Goal: Information Seeking & Learning: Compare options

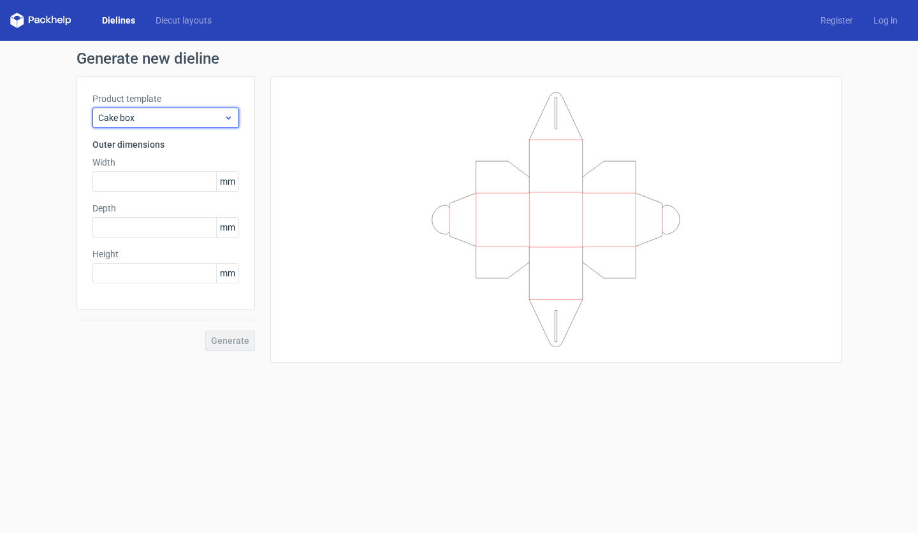
click at [229, 127] on div "Cake box" at bounding box center [165, 118] width 147 height 20
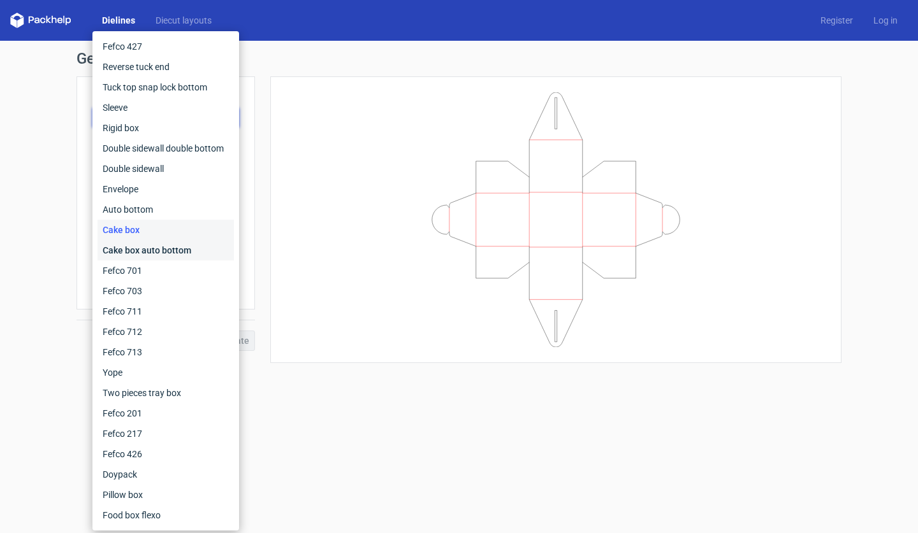
click at [185, 250] on div "Cake box auto bottom" at bounding box center [165, 250] width 136 height 20
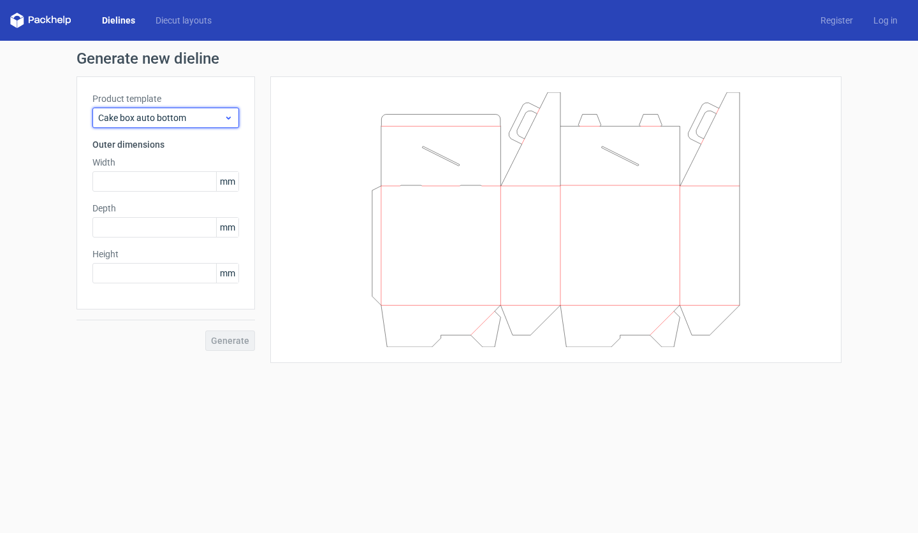
click at [199, 112] on span "Cake box auto bottom" at bounding box center [161, 118] width 126 height 13
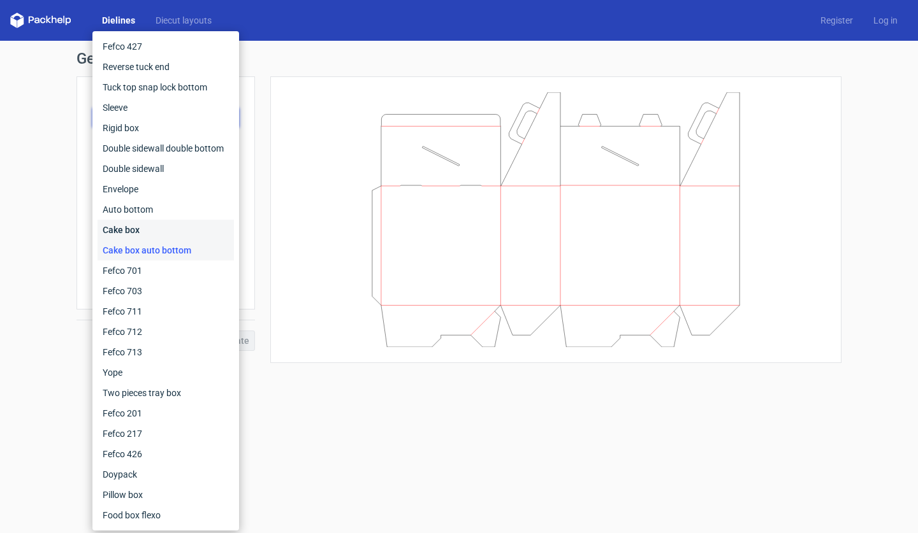
click at [168, 221] on div "Cake box" at bounding box center [165, 230] width 136 height 20
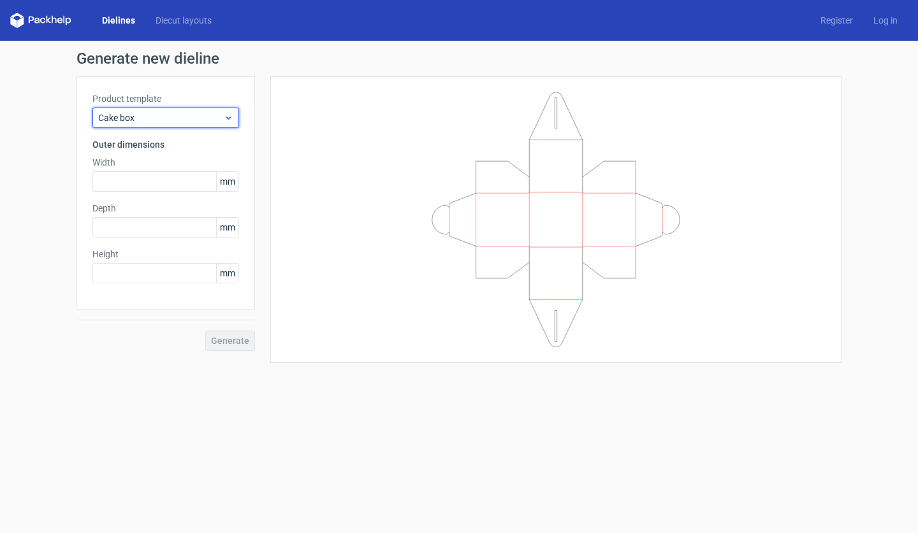
click at [191, 113] on span "Cake box" at bounding box center [161, 118] width 126 height 13
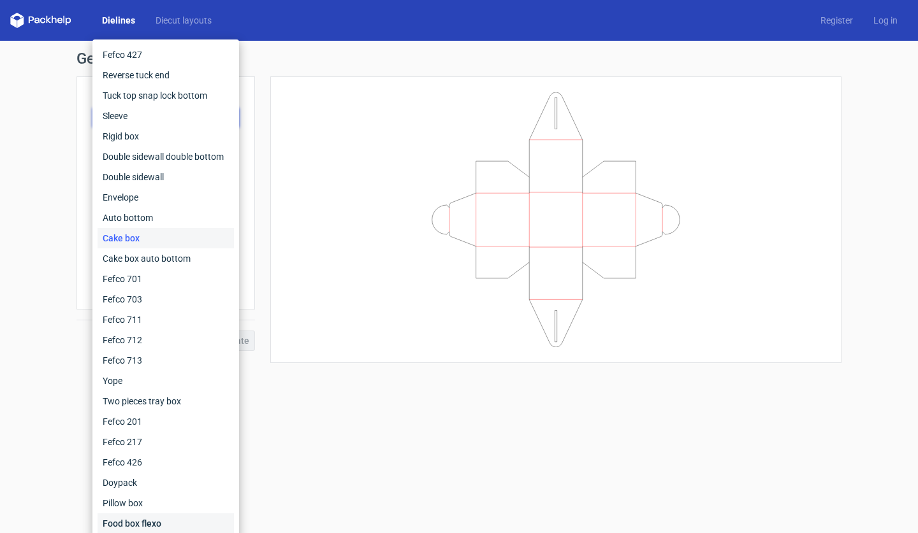
click at [158, 516] on div "Food box flexo" at bounding box center [165, 524] width 136 height 20
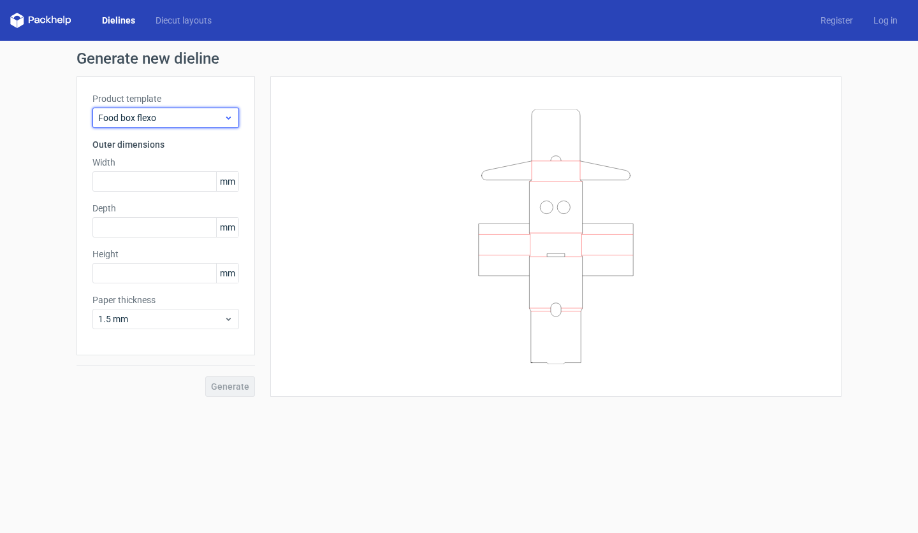
click at [198, 117] on span "Food box flexo" at bounding box center [161, 118] width 126 height 13
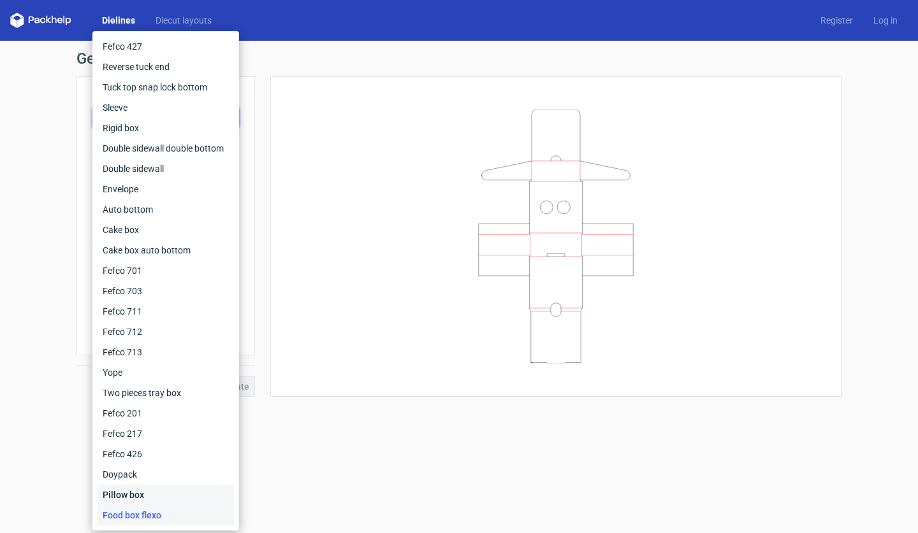
click at [158, 501] on div "Pillow box" at bounding box center [165, 495] width 136 height 20
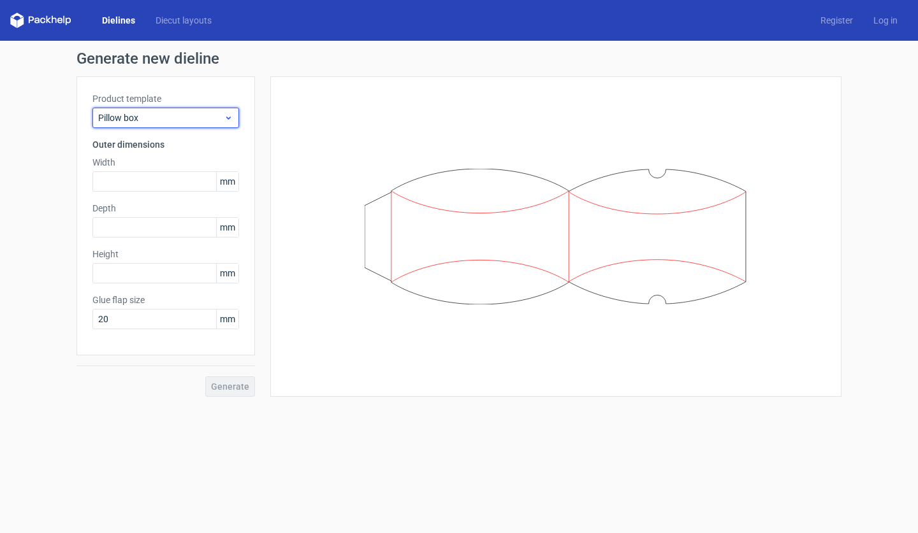
click at [192, 121] on span "Pillow box" at bounding box center [161, 118] width 126 height 13
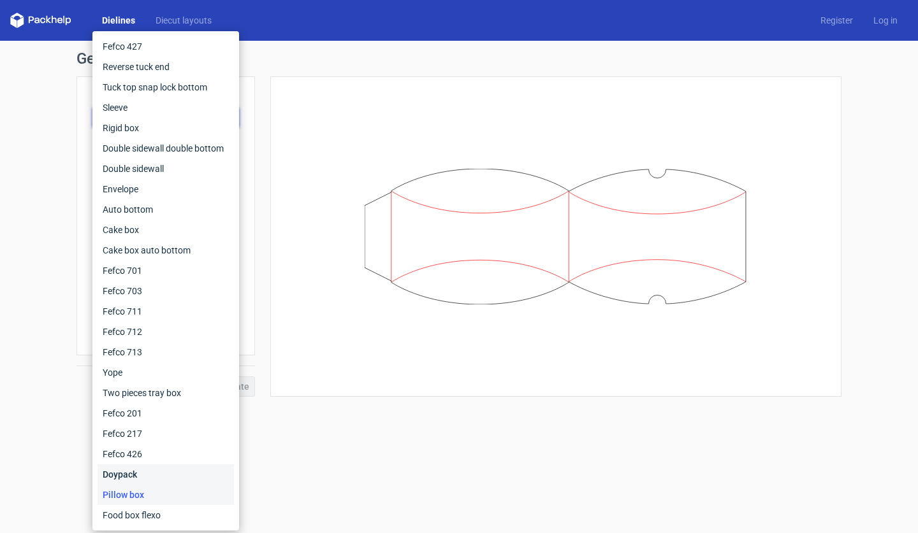
click at [171, 475] on div "Doypack" at bounding box center [165, 475] width 136 height 20
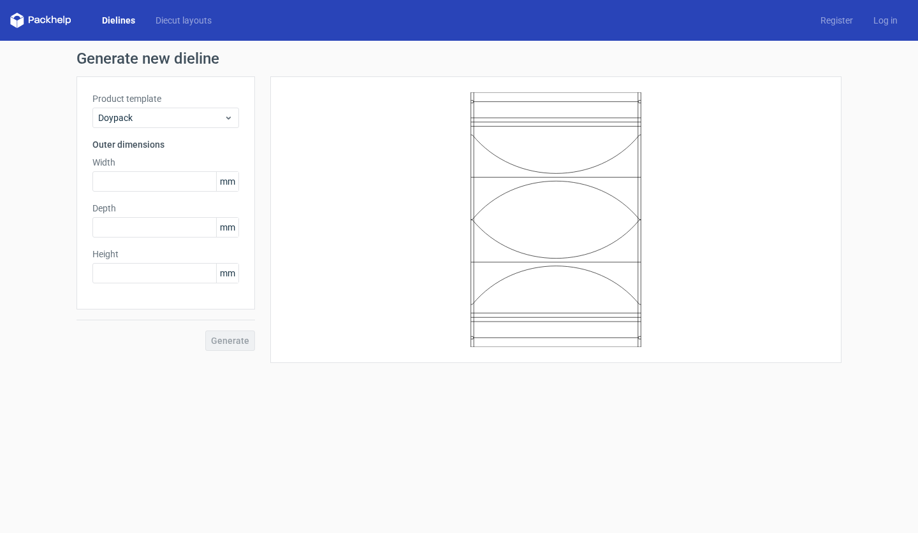
click at [217, 129] on div "Product template Doypack Outer dimensions Width mm Depth mm Height mm" at bounding box center [165, 192] width 178 height 233
click at [217, 125] on div "Doypack" at bounding box center [165, 118] width 147 height 20
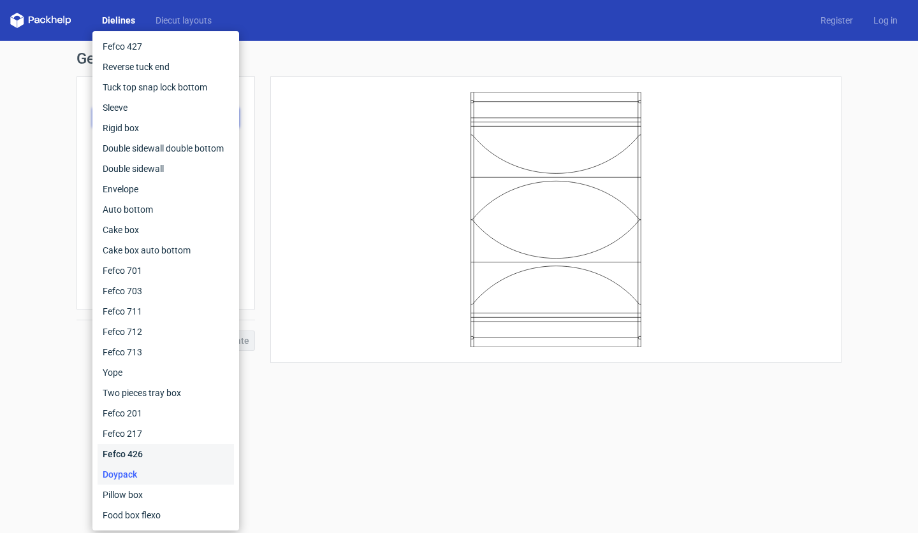
click at [142, 445] on div "Fefco 426" at bounding box center [165, 454] width 136 height 20
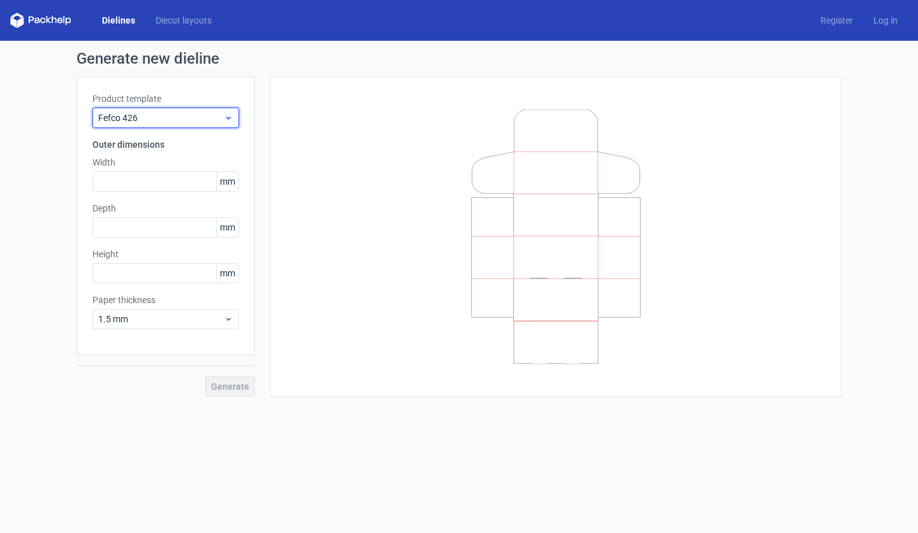
click at [205, 115] on span "Fefco 426" at bounding box center [161, 118] width 126 height 13
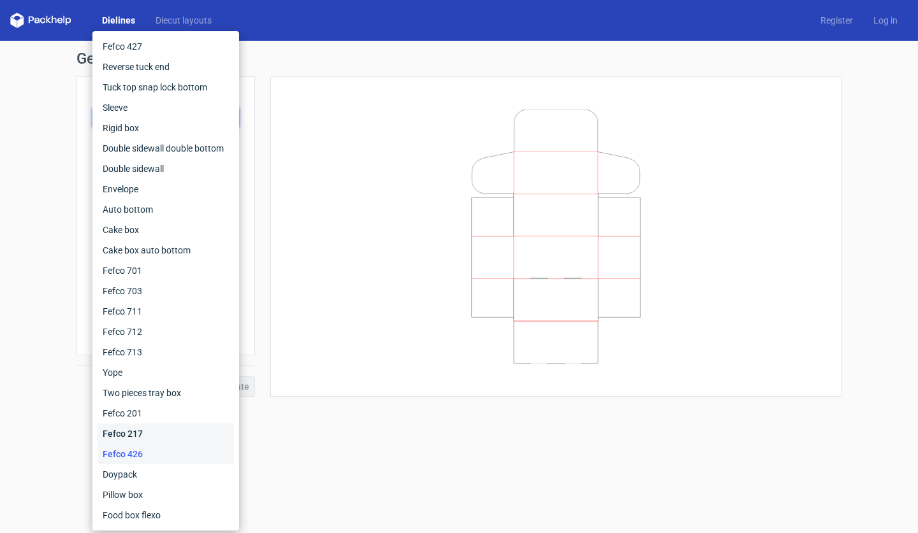
click at [155, 431] on div "Fefco 217" at bounding box center [165, 434] width 136 height 20
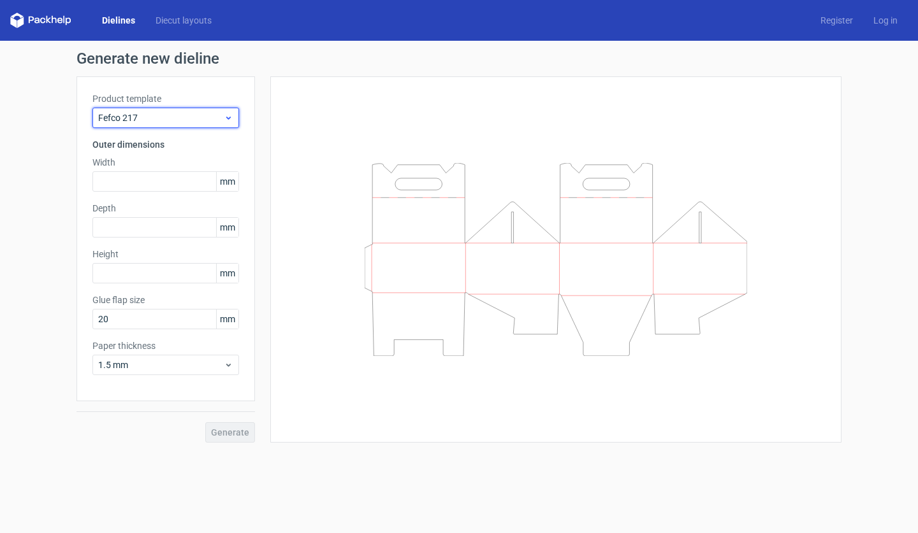
click at [208, 123] on span "Fefco 217" at bounding box center [161, 118] width 126 height 13
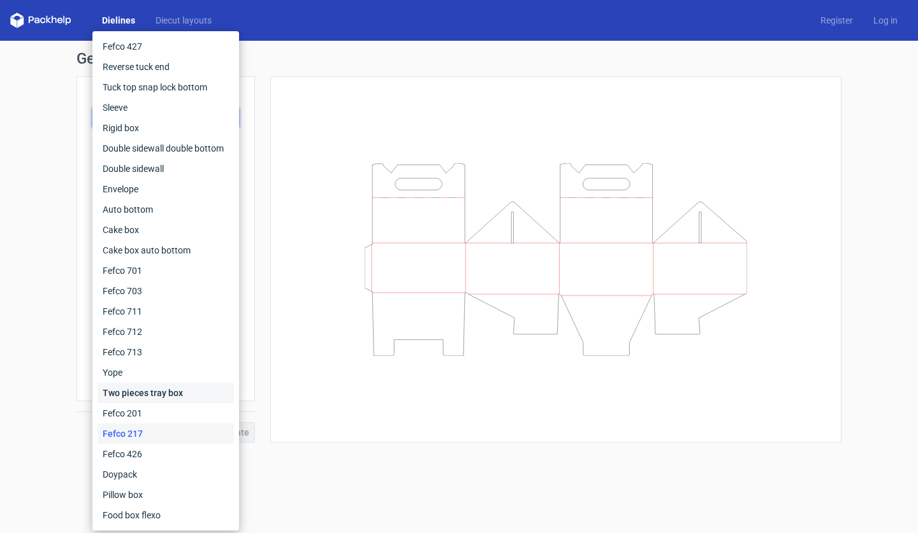
click at [168, 400] on div "Two pieces tray box" at bounding box center [165, 393] width 136 height 20
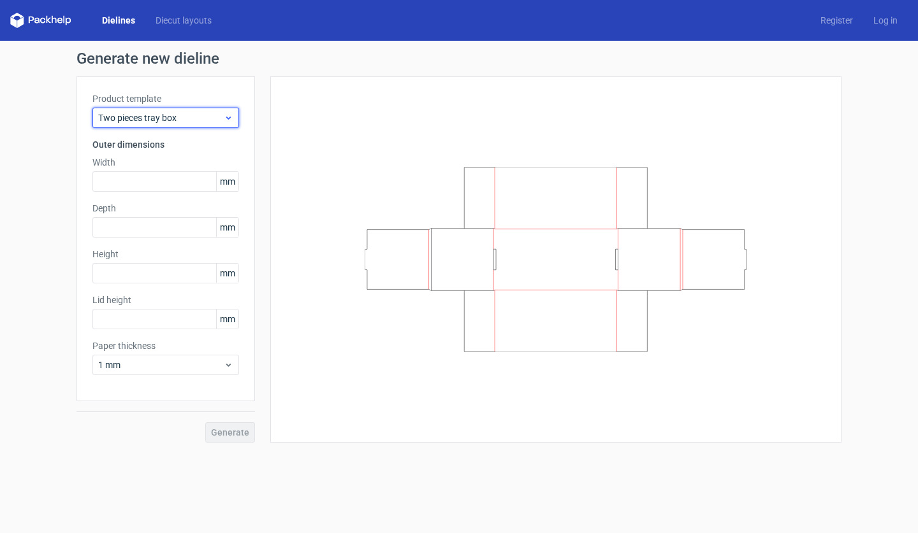
click at [223, 114] on span "Two pieces tray box" at bounding box center [161, 118] width 126 height 13
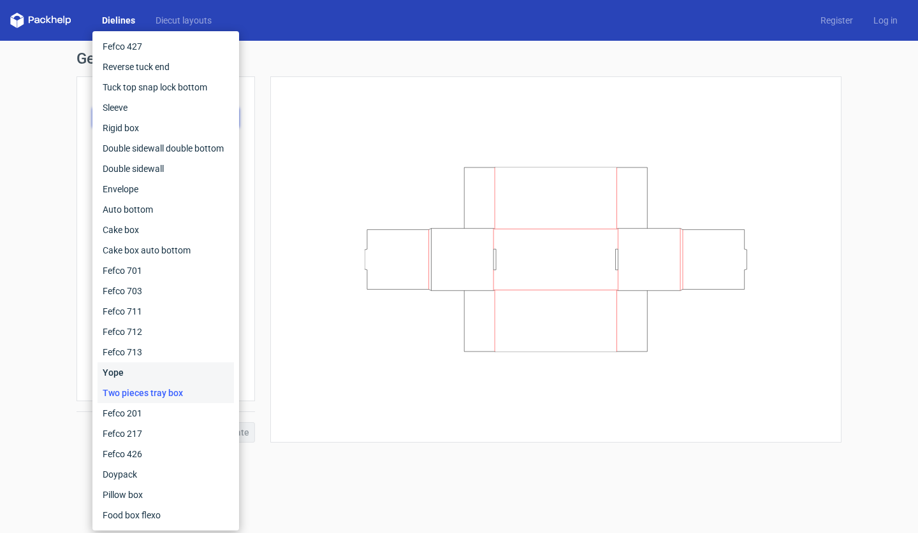
click at [169, 378] on div "Yope" at bounding box center [165, 373] width 136 height 20
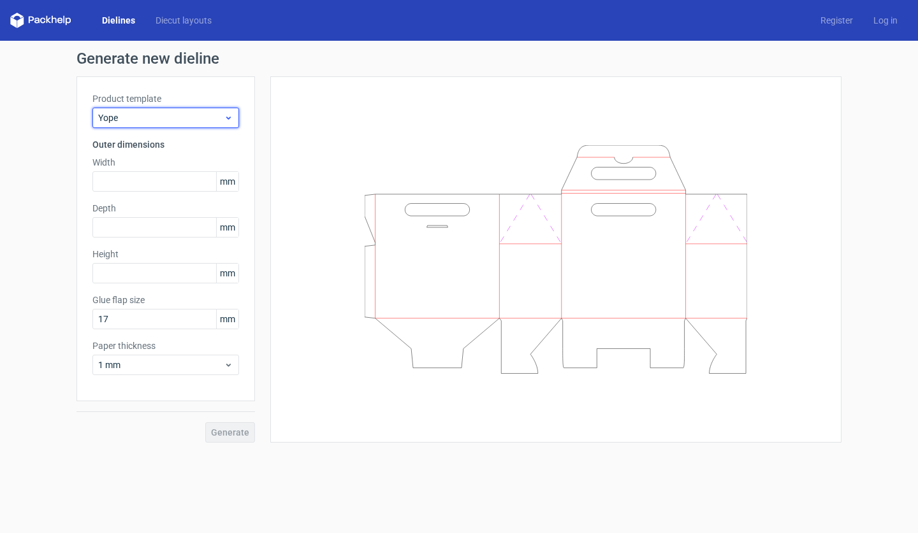
click at [211, 122] on span "Yope" at bounding box center [161, 118] width 126 height 13
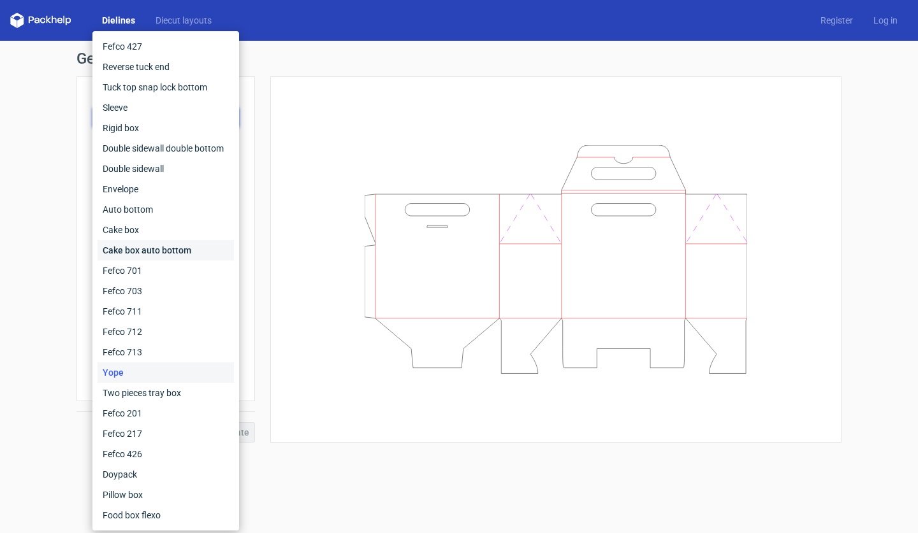
click at [197, 240] on div "Cake box auto bottom" at bounding box center [165, 250] width 136 height 20
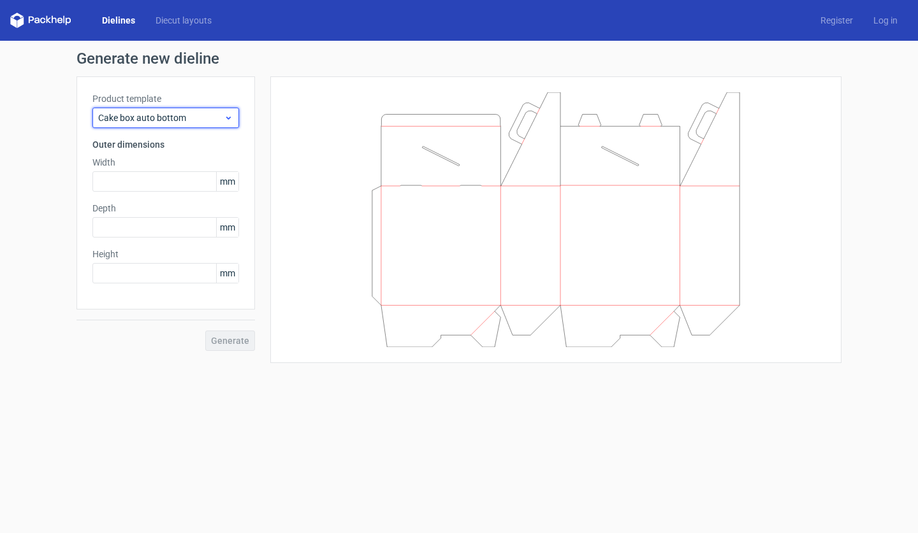
click at [209, 124] on div "Cake box auto bottom" at bounding box center [165, 118] width 147 height 20
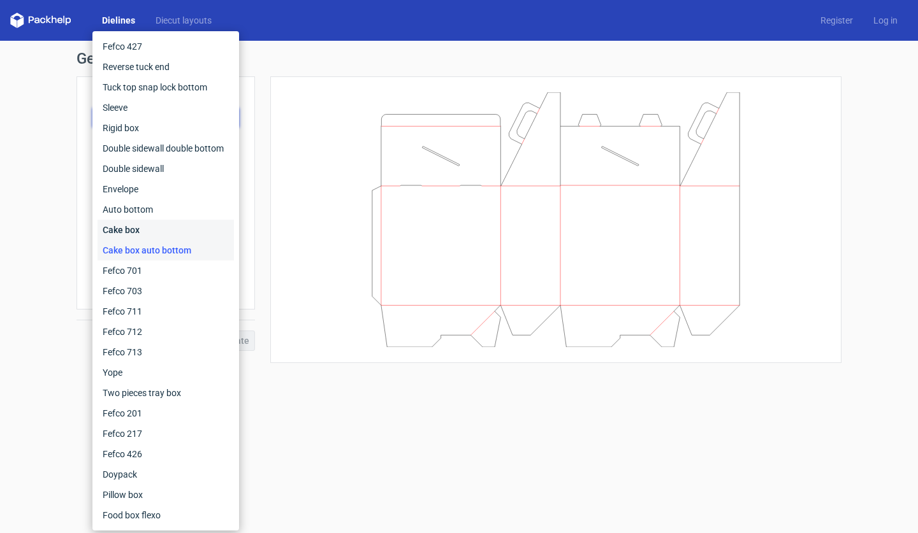
click at [173, 223] on div "Cake box" at bounding box center [165, 230] width 136 height 20
